Goal: Task Accomplishment & Management: Complete application form

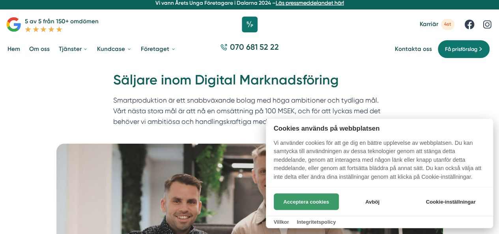
click at [299, 201] on button "Acceptera cookies" at bounding box center [306, 201] width 65 height 17
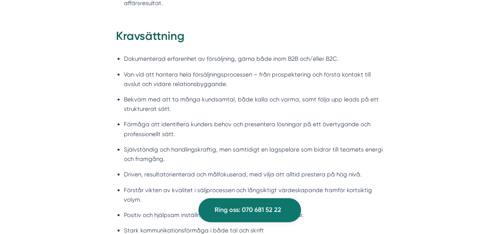
scroll to position [840, 0]
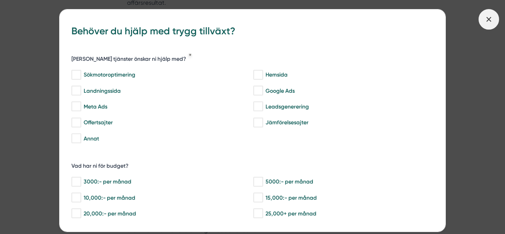
click at [489, 14] on span at bounding box center [488, 19] width 21 height 21
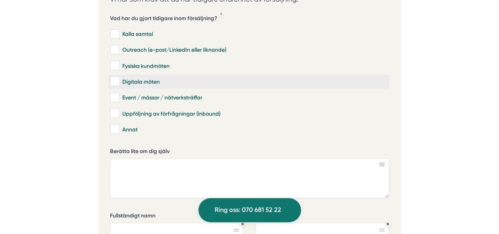
scroll to position [2313, 0]
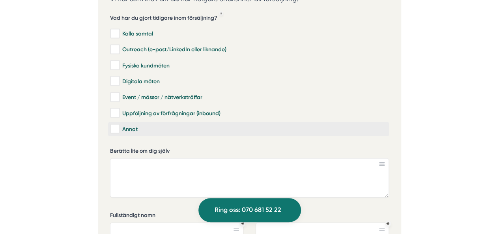
click at [129, 125] on div "Annat" at bounding box center [248, 129] width 277 height 8
click at [119, 125] on input "Annat" at bounding box center [114, 129] width 9 height 8
checkbox input "true"
click at [148, 158] on textarea "Berätta lite om dig själv" at bounding box center [249, 177] width 279 height 39
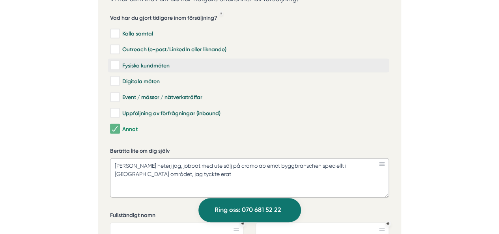
type textarea "Rasmus heterj jag, jobbat med ute sälj på cramo ab emot byggbranschen speciellt…"
click at [129, 62] on div "Fysiska kundmöten" at bounding box center [248, 66] width 277 height 8
click at [119, 62] on input "Fysiska kundmöten" at bounding box center [114, 66] width 9 height 8
checkbox input "true"
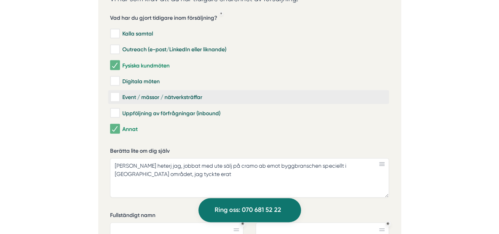
scroll to position [2317, 0]
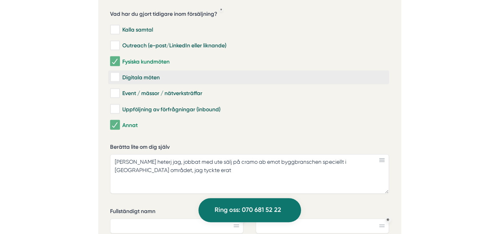
click at [147, 73] on div "Digitala möten" at bounding box center [248, 77] width 277 height 8
click at [119, 73] on input "Digitala möten" at bounding box center [114, 77] width 9 height 8
checkbox input "true"
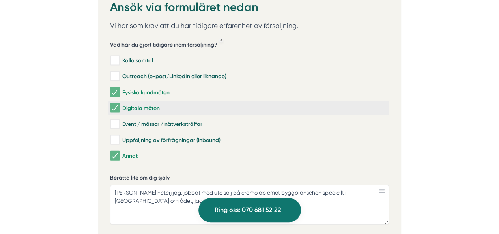
scroll to position [2283, 0]
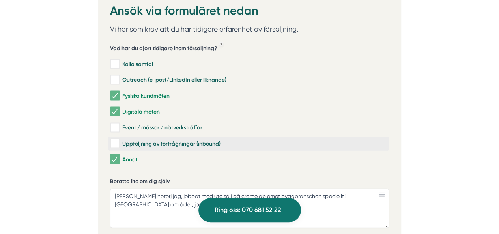
click at [243, 137] on label "Uppföljning av förfrågningar (inbound)" at bounding box center [248, 144] width 281 height 14
click at [119, 140] on input "Uppföljning av förfrågningar (inbound)" at bounding box center [114, 144] width 9 height 8
checkbox input "true"
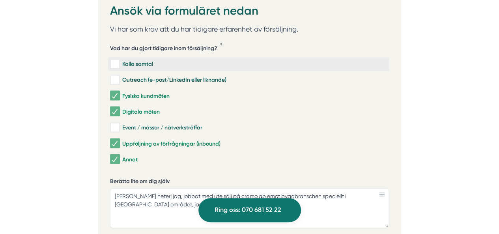
click at [142, 60] on div "Kalla samtal" at bounding box center [248, 64] width 277 height 8
click at [119, 60] on input "Kalla samtal" at bounding box center [114, 64] width 9 height 8
checkbox input "true"
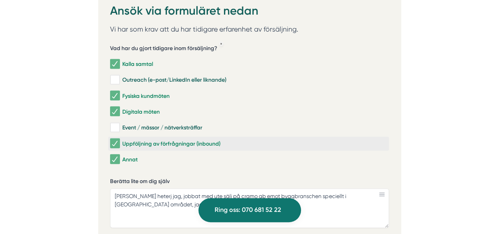
click at [148, 140] on div "Uppföljning av förfrågningar (inbound)" at bounding box center [248, 144] width 277 height 8
click at [119, 140] on input "Uppföljning av förfrågningar (inbound)" at bounding box center [114, 144] width 9 height 8
checkbox input "false"
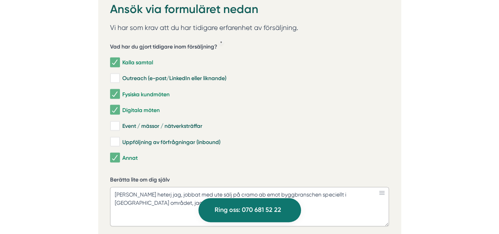
click at [167, 187] on textarea "Rasmus heterj jag, jobbat med ute sälj på cramo ab emot byggbranschen speciellt…" at bounding box center [249, 206] width 279 height 39
click at [149, 187] on textarea "Rasmus heterj jag, jobbat med ute sälj på cramo ab emot byggbranschen speciellt…" at bounding box center [249, 206] width 279 height 39
click at [261, 187] on textarea "Rasmus heter jag, jobbat med ute sälj på cramo ab emot byggbranschen speciellt …" at bounding box center [249, 206] width 279 height 39
click at [166, 187] on textarea "Rasmus heter jag, jobbat med ute sälj på cramo ab, på cramo jobbar vi emot bygg…" at bounding box center [249, 206] width 279 height 39
click at [263, 187] on textarea "Rasmus heter jag, jobbat med ute sälj på cramo ab, på cramo jobbar vi emot bygg…" at bounding box center [249, 206] width 279 height 39
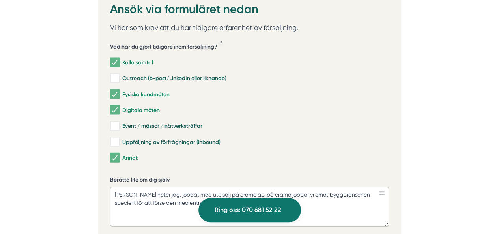
click at [204, 187] on textarea "Rasmus heter jag, jobbat med ute sälj på cramo ab, på cramo jobbar vi emot bygg…" at bounding box center [249, 206] width 279 height 39
click at [203, 187] on textarea "Rasmus heter jag, jobbat med ute sälj på cramo ab, på cramo jobbar vi emot bygg…" at bounding box center [249, 206] width 279 height 39
click at [252, 187] on textarea "Rasmus heter jag, jobbat med sälj på cramo ab, på cramo jobbar vi emot byggbran…" at bounding box center [249, 206] width 279 height 39
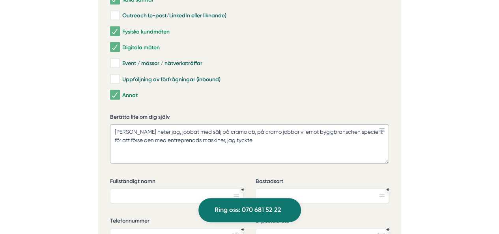
scroll to position [2347, 0]
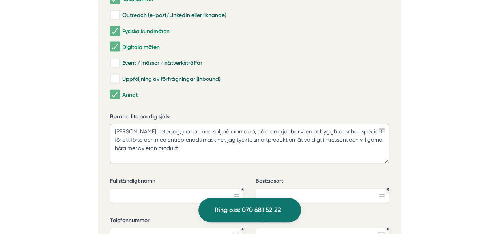
type textarea "Rasmus heter jag, jobbat med sälj på cramo ab, på cramo jobbar vi emot byggbran…"
click at [185, 188] on input "Fullständigt namn" at bounding box center [176, 195] width 133 height 15
type input "r"
click at [169, 188] on input "Rasmus" at bounding box center [176, 195] width 133 height 15
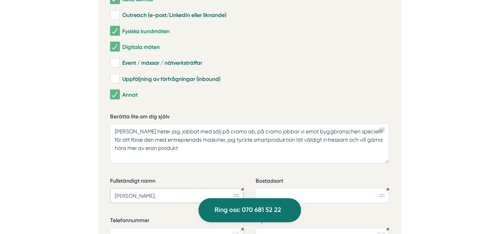
type input "Rasmus Hollströ,"
type input "vasastan"
click at [136, 228] on input "Telefonnummer" at bounding box center [176, 235] width 133 height 15
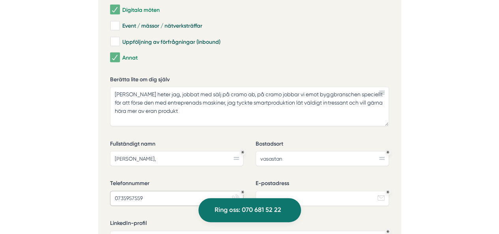
type input "0735957559"
click at [267, 191] on input "E-postadress" at bounding box center [321, 198] width 133 height 15
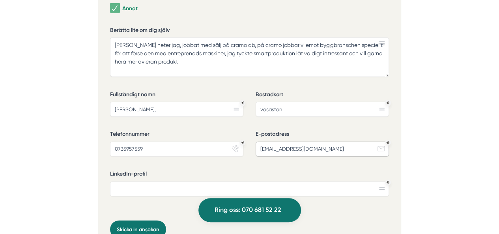
scroll to position [2434, 0]
type input "hollstromrasmus@gmail.com"
click at [376, 181] on input "LinkedIn-profil" at bounding box center [249, 188] width 279 height 15
click at [382, 189] on rect at bounding box center [382, 189] width 6 height 1
click at [297, 170] on div "LinkedIn-profil" at bounding box center [249, 186] width 279 height 32
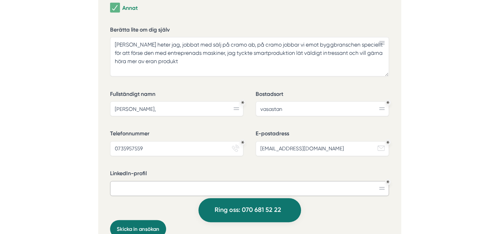
click at [296, 181] on input "LinkedIn-profil" at bounding box center [249, 188] width 279 height 15
type input "rasmus g"
click at [388, 181] on icon "Obligatoriskt" at bounding box center [387, 182] width 3 height 3
click at [381, 181] on input "rasmus g" at bounding box center [249, 188] width 279 height 15
click at [285, 170] on div "LinkedIn-profil rasmus g" at bounding box center [249, 186] width 279 height 32
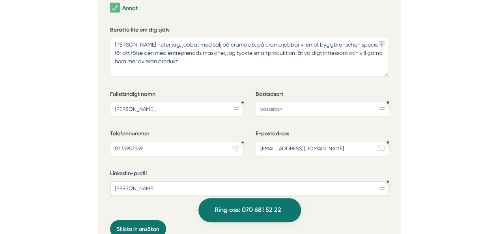
drag, startPoint x: 278, startPoint y: 150, endPoint x: 54, endPoint y: 126, distance: 224.4
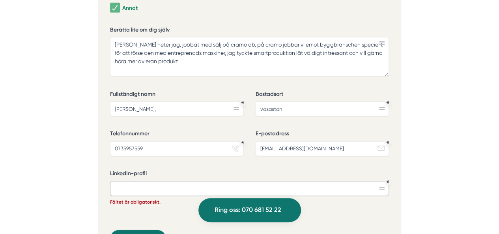
paste input "https://www.linkedin.com/in/rasmus-hollstr%C3%B6m-25684736a/"
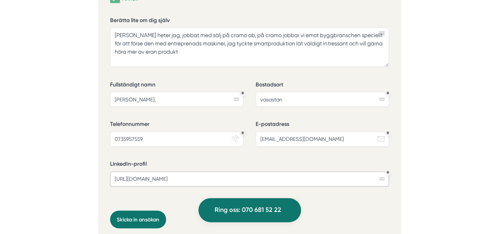
scroll to position [2456, 0]
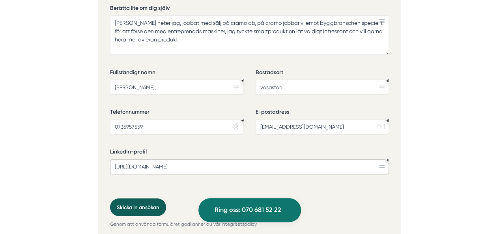
type input "https://www.linkedin.com/in/rasmus-hollstr%C3%B6m-25684736a/"
click at [156, 198] on button "Skicka in ansökan" at bounding box center [138, 207] width 56 height 18
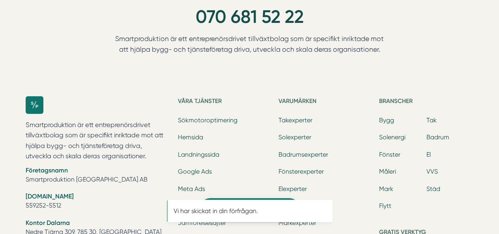
scroll to position [0, 0]
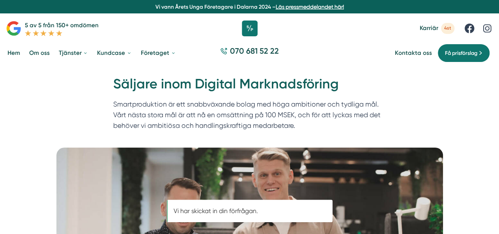
click at [207, 150] on img at bounding box center [249, 237] width 386 height 181
